Goal: Task Accomplishment & Management: Use online tool/utility

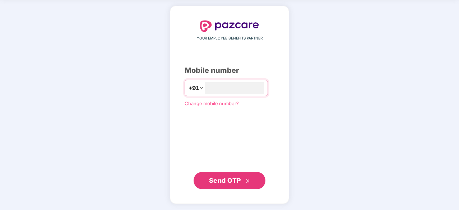
type input "**********"
click at [236, 184] on span "Send OTP" at bounding box center [229, 180] width 41 height 10
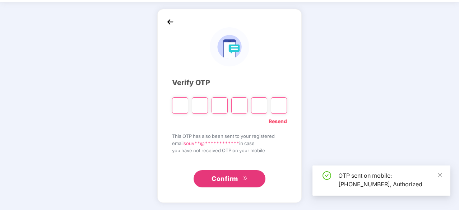
scroll to position [24, 0]
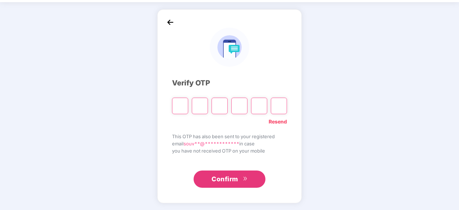
type input "*"
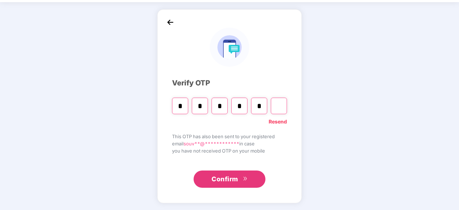
type input "*"
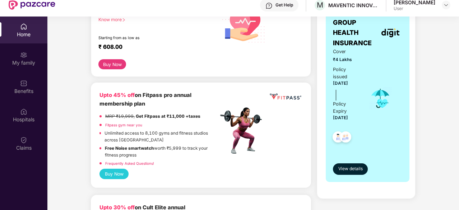
scroll to position [127, 0]
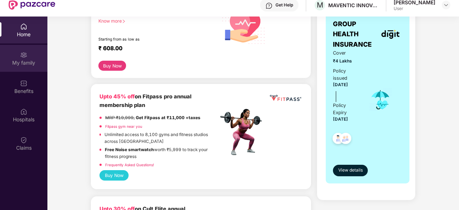
click at [27, 51] on img at bounding box center [23, 54] width 7 height 7
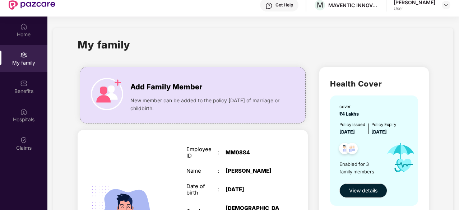
drag, startPoint x: 264, startPoint y: 124, endPoint x: 407, endPoint y: 42, distance: 165.3
click at [407, 42] on div "My family" at bounding box center [253, 49] width 351 height 25
click at [366, 187] on span "View details" at bounding box center [363, 191] width 28 height 8
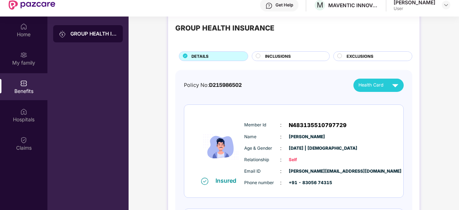
scroll to position [17, 0]
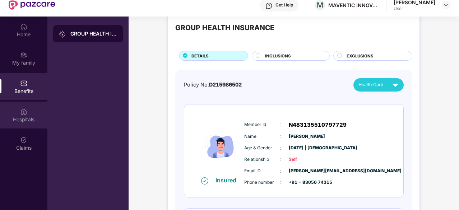
click at [28, 120] on div "Hospitals" at bounding box center [23, 119] width 47 height 7
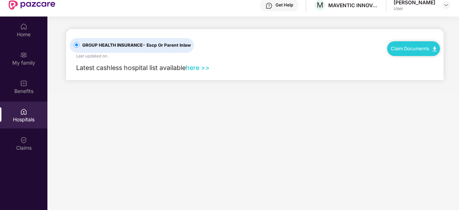
scroll to position [0, 0]
click at [196, 67] on link "here >>" at bounding box center [198, 68] width 24 height 8
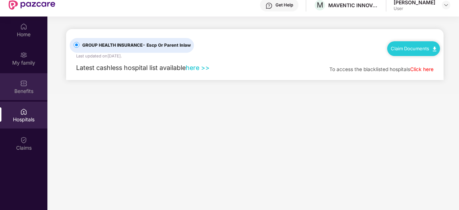
click at [31, 85] on div "Benefits" at bounding box center [23, 86] width 47 height 27
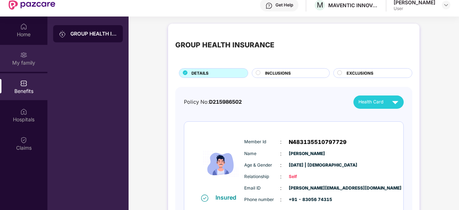
click at [29, 53] on div "My family" at bounding box center [23, 58] width 47 height 27
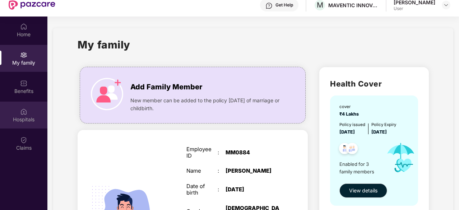
click at [33, 110] on div "Hospitals" at bounding box center [23, 115] width 47 height 27
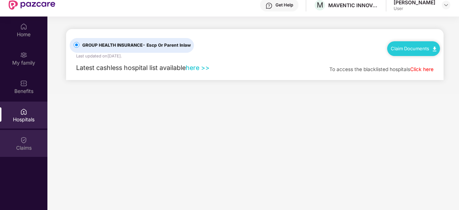
click at [31, 136] on div "Claims" at bounding box center [23, 143] width 47 height 27
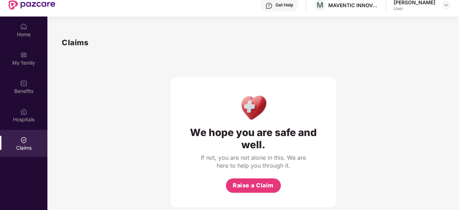
scroll to position [40, 0]
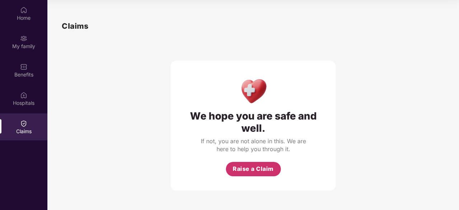
click at [245, 171] on span "Raise a Claim" at bounding box center [253, 168] width 41 height 9
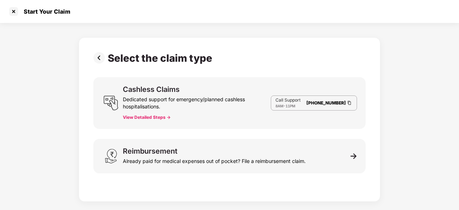
scroll to position [17, 0]
click at [166, 117] on button "View Detailed Steps ->" at bounding box center [147, 118] width 48 height 6
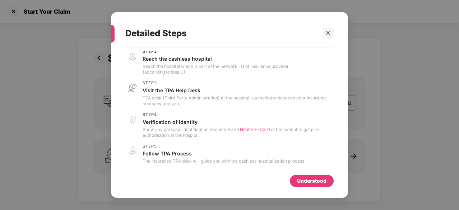
scroll to position [32, 0]
click at [327, 34] on icon "close" at bounding box center [328, 33] width 4 height 4
